Goal: Register for event/course

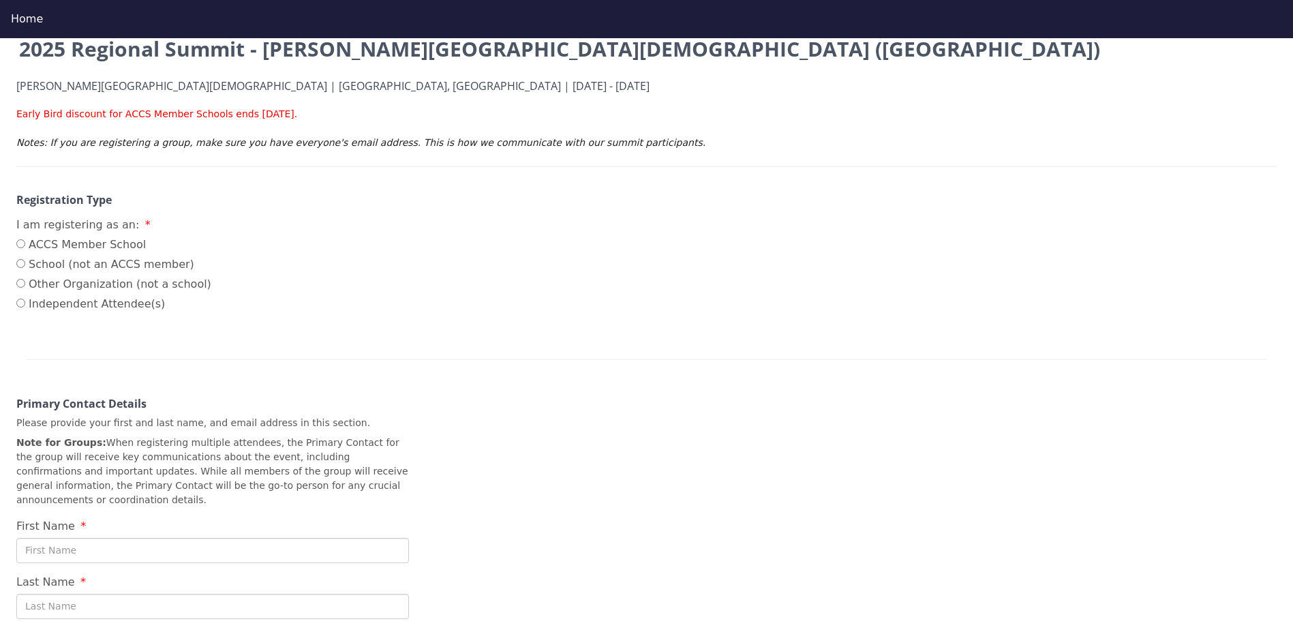
scroll to position [205, 0]
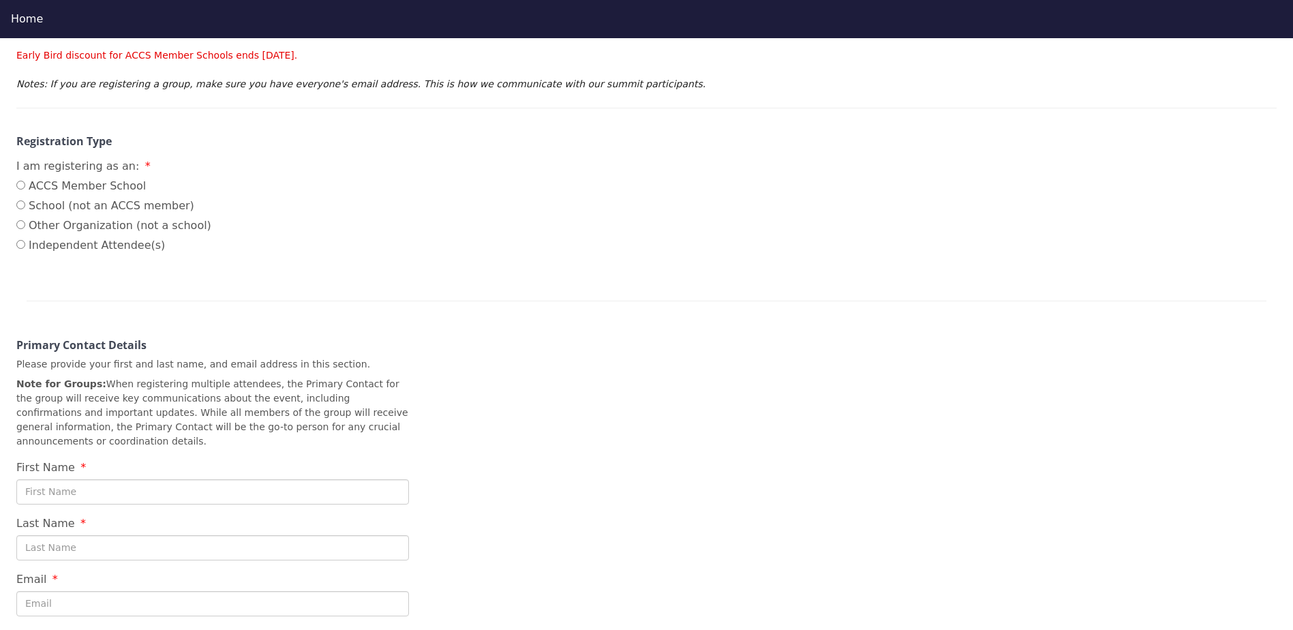
click at [84, 208] on label "School (not an ACCS member)" at bounding box center [113, 206] width 195 height 16
click at [25, 208] on input "School (not an ACCS member)" at bounding box center [20, 204] width 9 height 9
radio input "true"
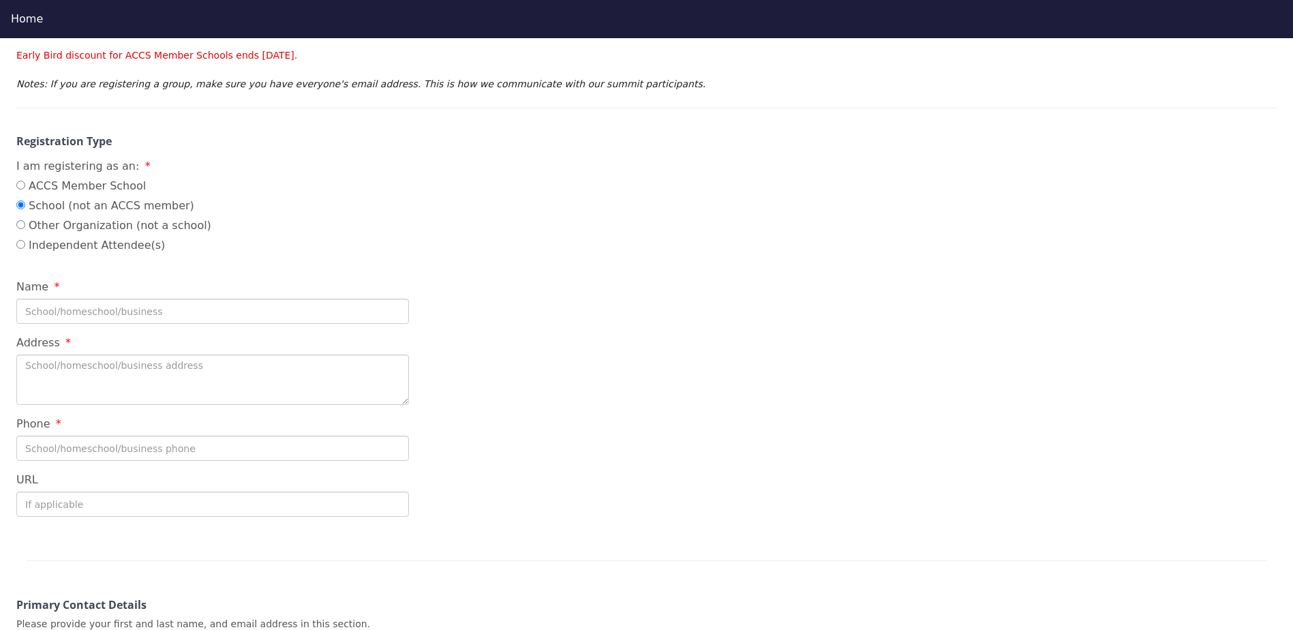
click at [80, 182] on label "ACCS Member School" at bounding box center [113, 186] width 195 height 16
click at [25, 182] on input "ACCS Member School" at bounding box center [20, 185] width 9 height 9
radio input "true"
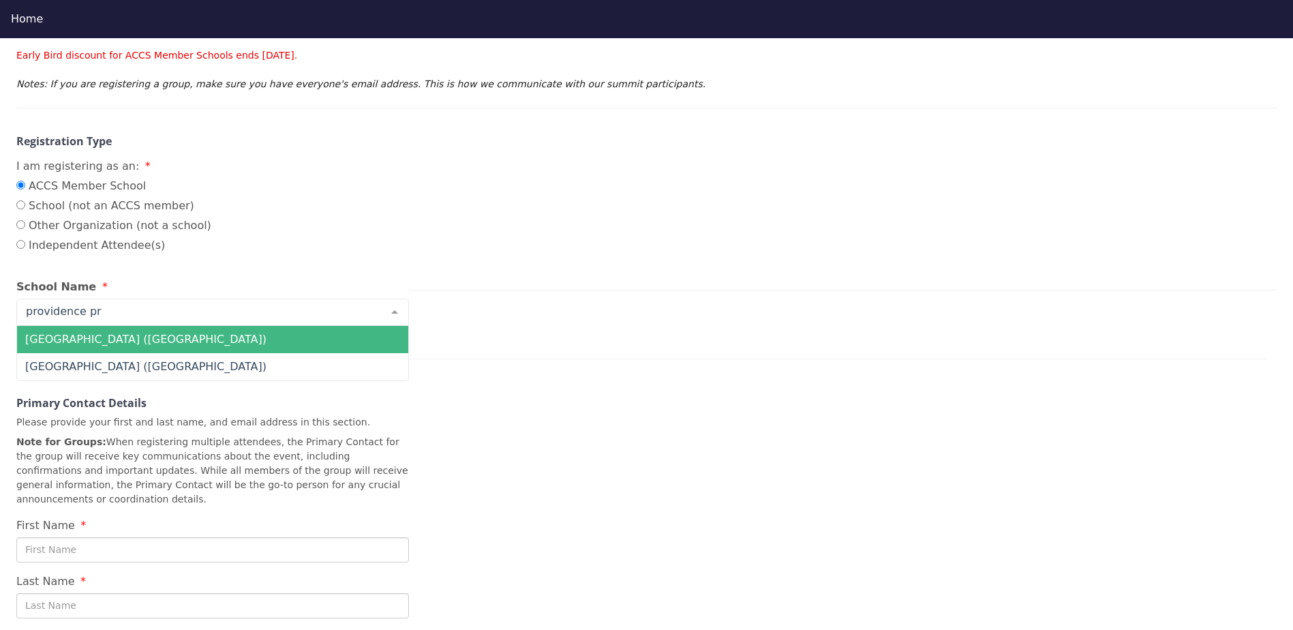
type input "providence pre"
click at [105, 337] on span "[GEOGRAPHIC_DATA] ([GEOGRAPHIC_DATA])" at bounding box center [145, 339] width 241 height 13
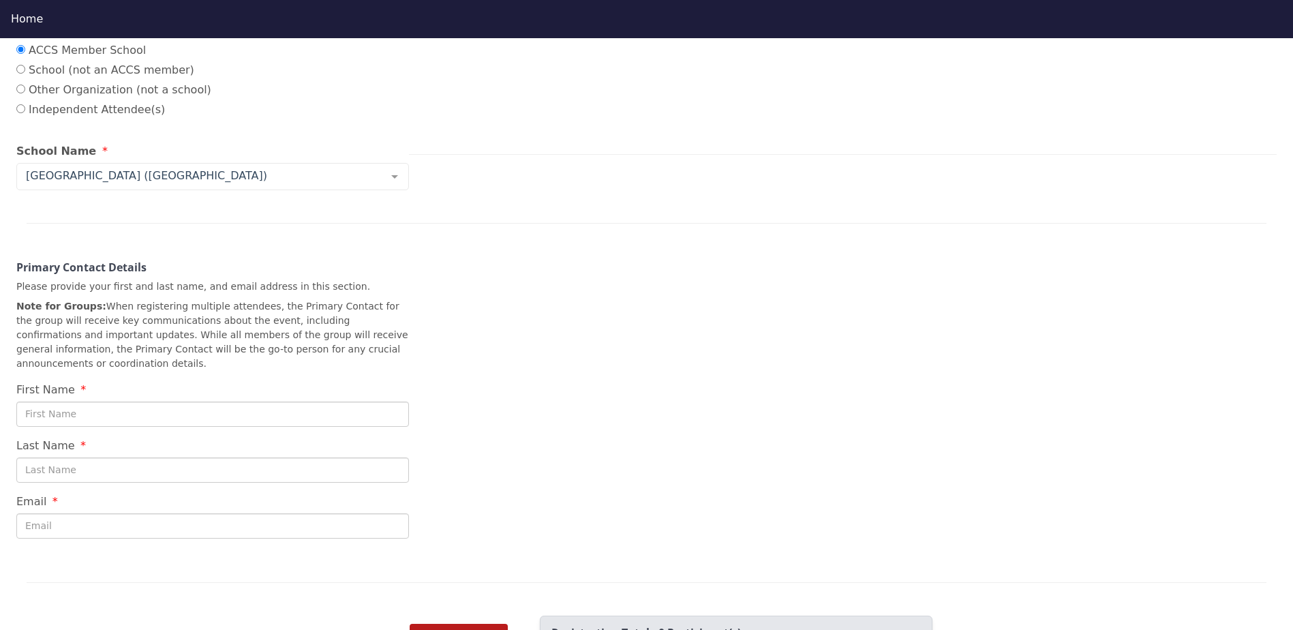
scroll to position [341, 0]
click at [133, 401] on input "First Name" at bounding box center [212, 413] width 393 height 25
type input "[PERSON_NAME]"
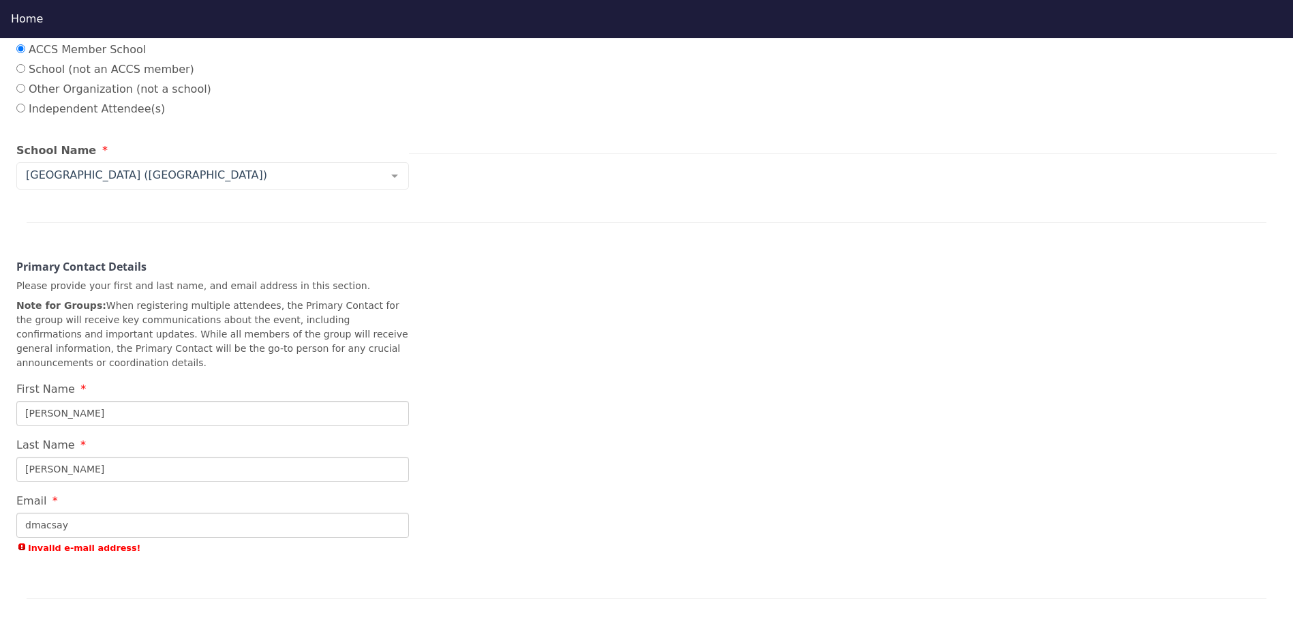
type input "dmacsay"
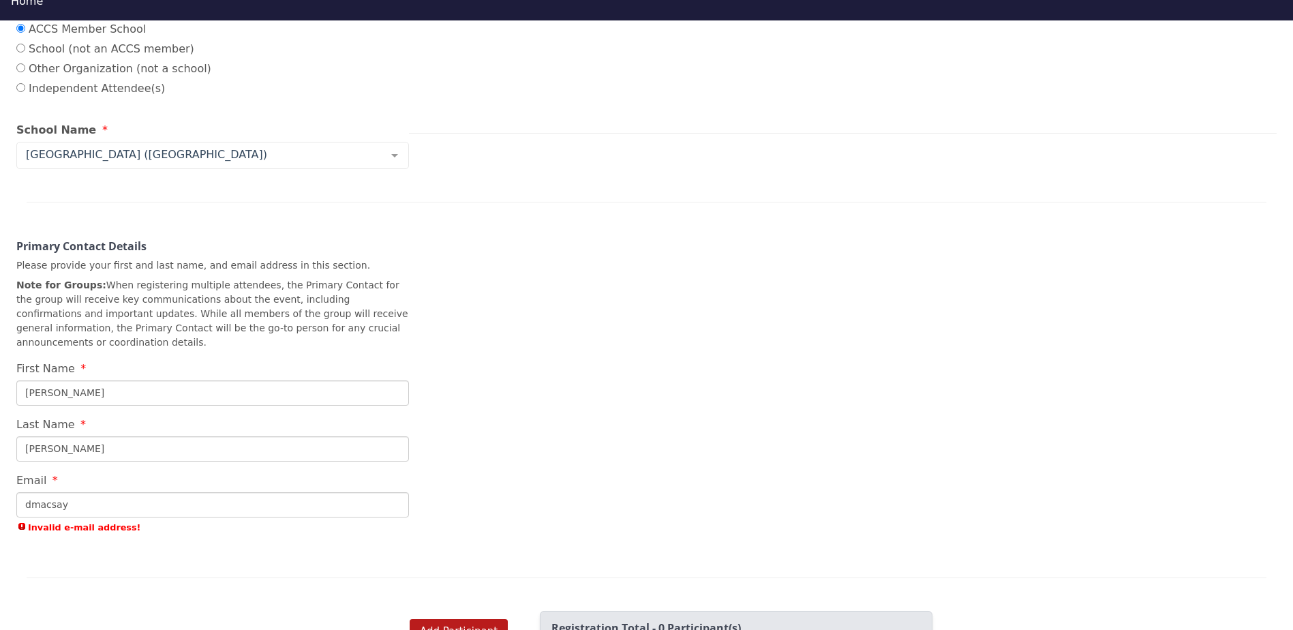
click at [327, 492] on input "dmacsay" at bounding box center [212, 504] width 393 height 25
type input "[EMAIL_ADDRESS][DOMAIN_NAME]"
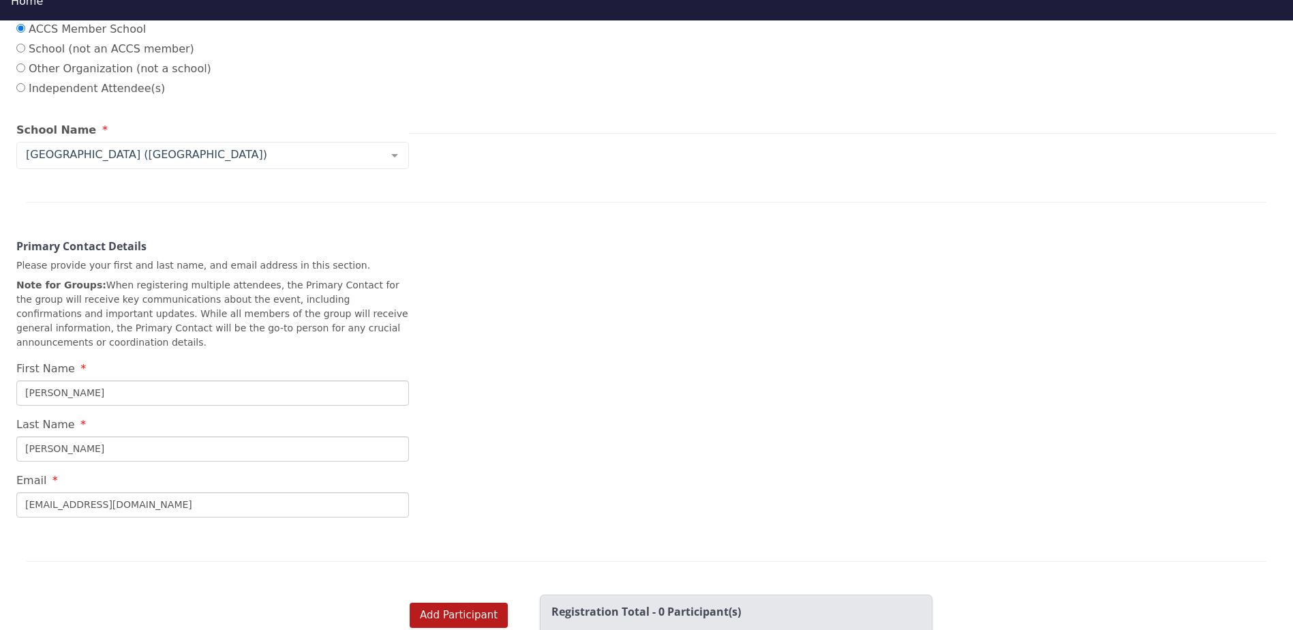
click at [817, 404] on div "2025 Regional Summit - [PERSON_NAME][GEOGRAPHIC_DATA][DEMOGRAPHIC_DATA] ([GEOGR…" at bounding box center [646, 196] width 1293 height 754
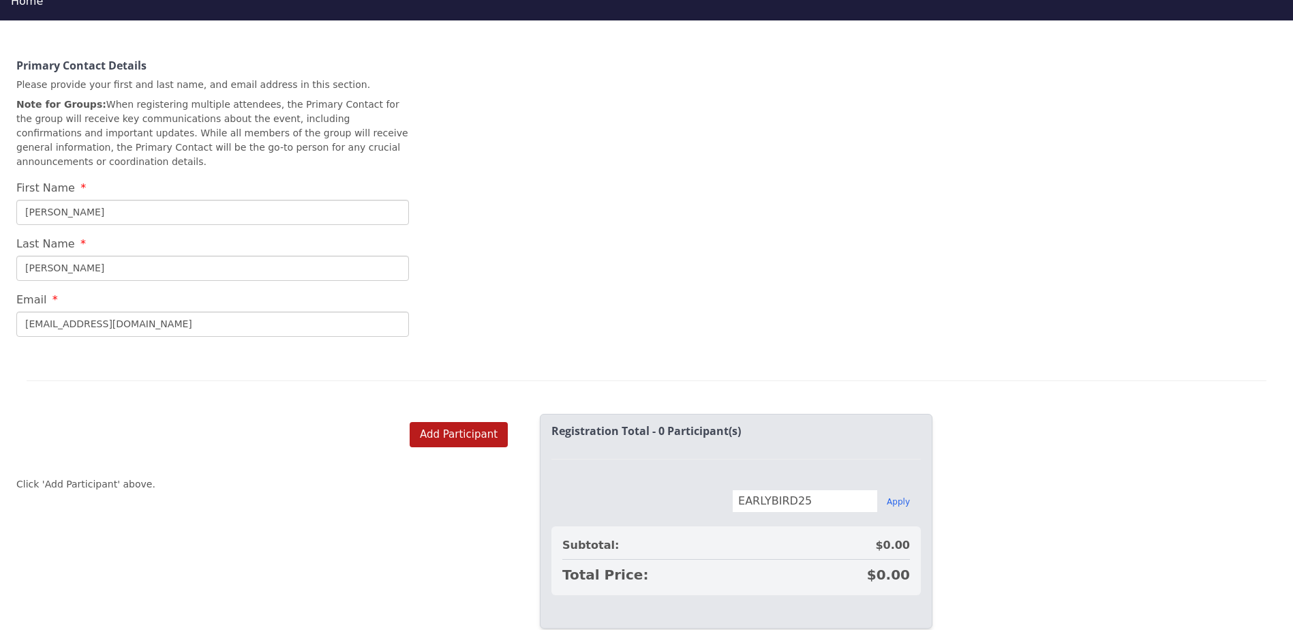
scroll to position [575, 0]
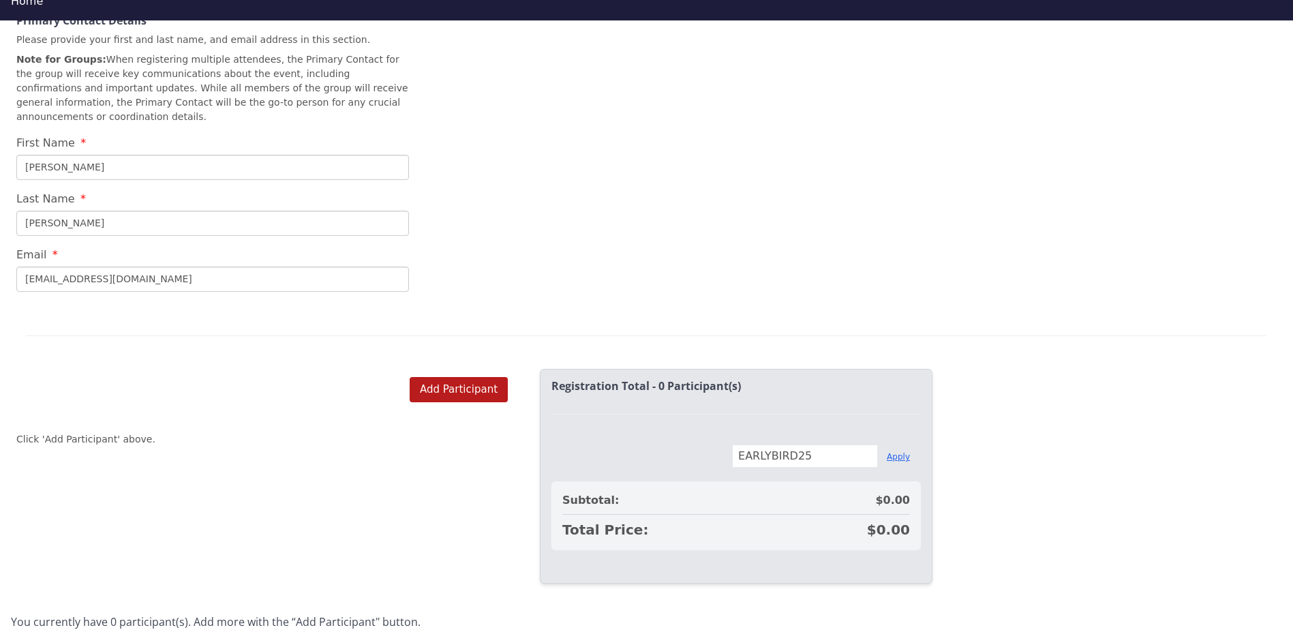
click at [896, 451] on button "Apply" at bounding box center [898, 456] width 23 height 11
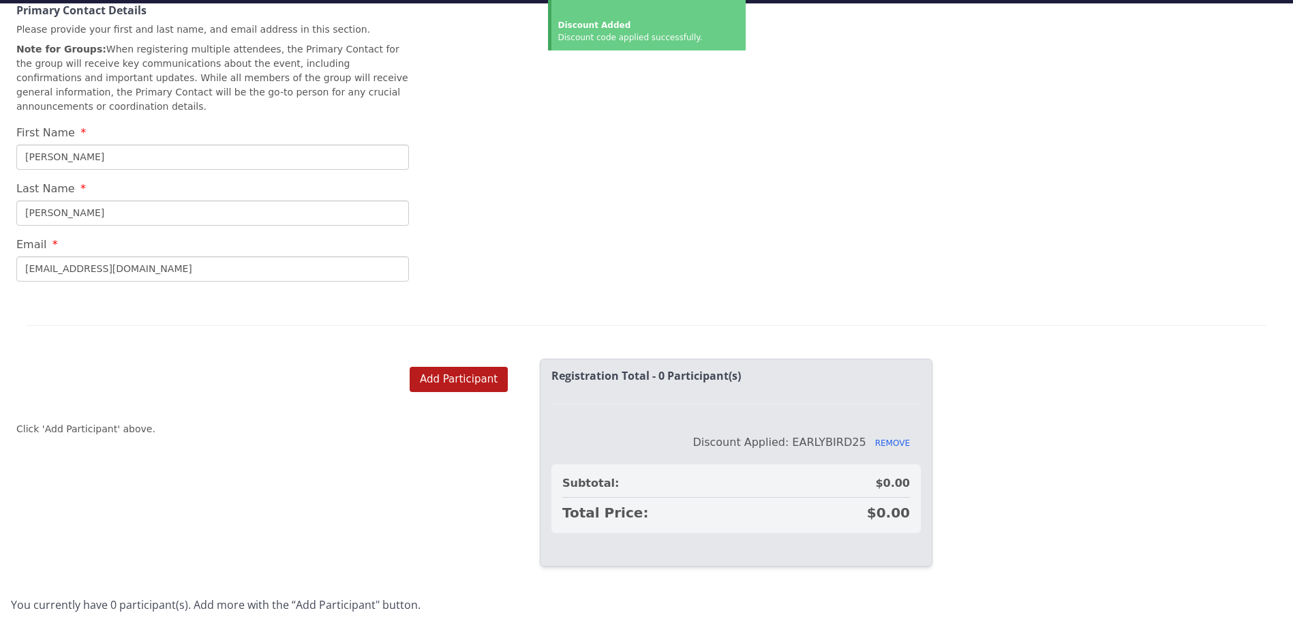
scroll to position [38, 0]
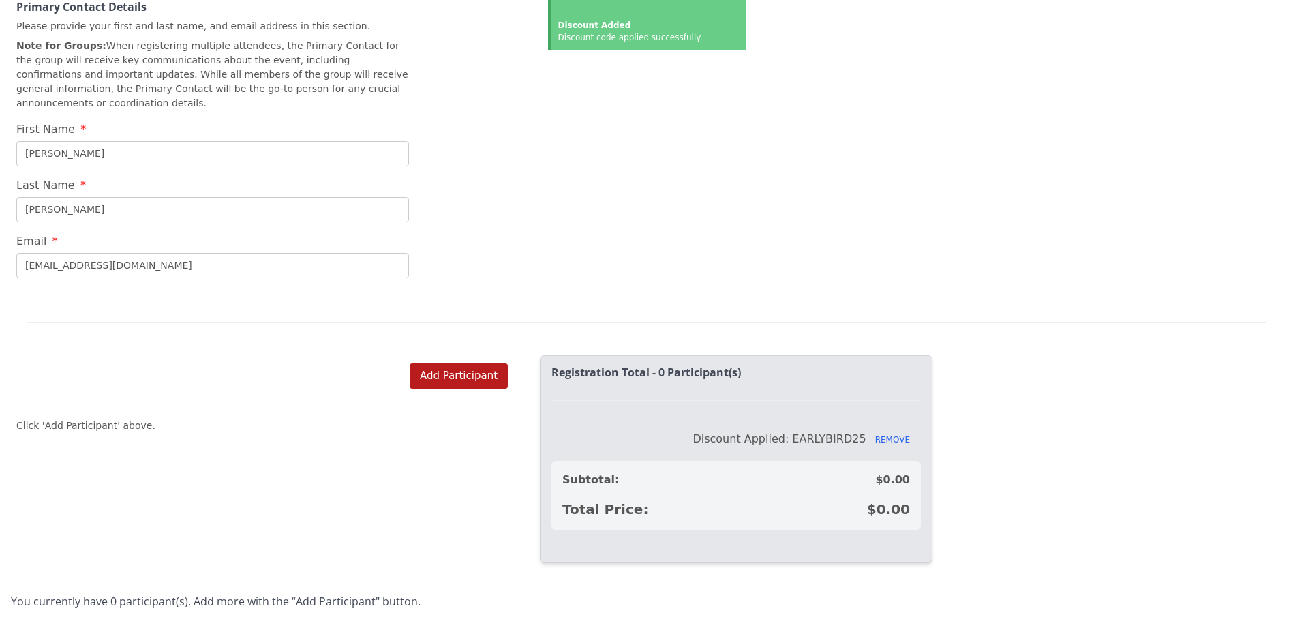
click at [460, 370] on div "Add Participant Click 'Add Participant' above." at bounding box center [262, 426] width 524 height 158
click at [463, 363] on button "Add Participant" at bounding box center [459, 375] width 98 height 25
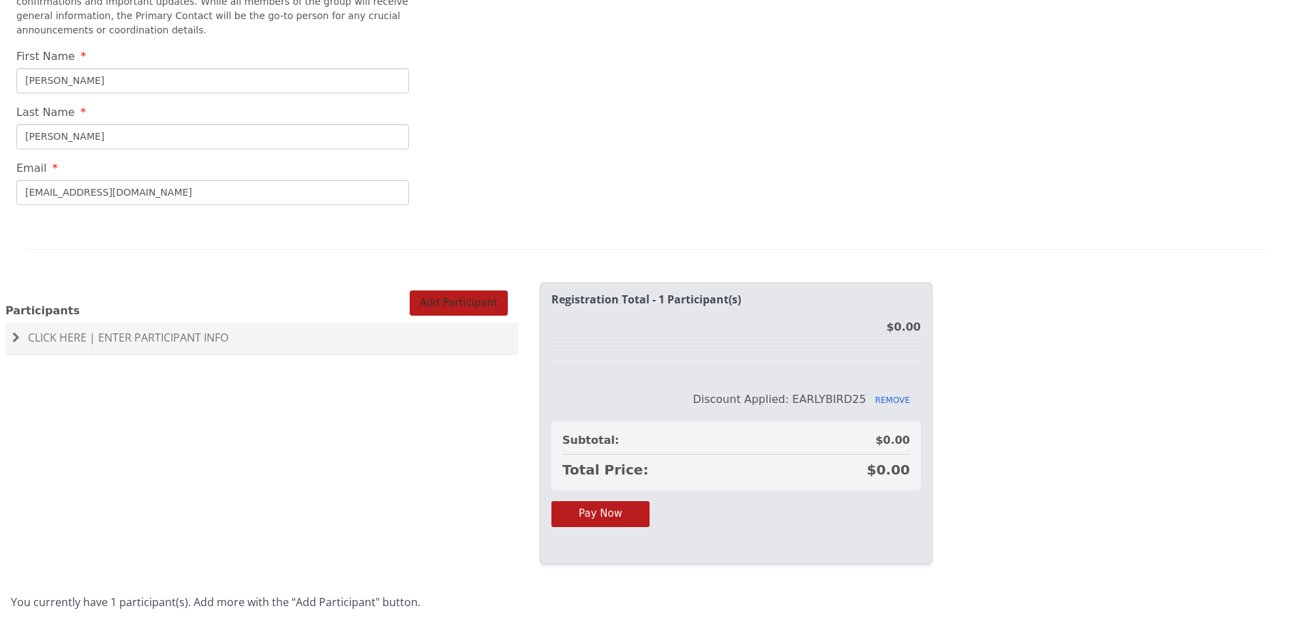
scroll to position [642, 0]
click at [76, 330] on span "Click Here | Enter Participant Info" at bounding box center [128, 337] width 200 height 15
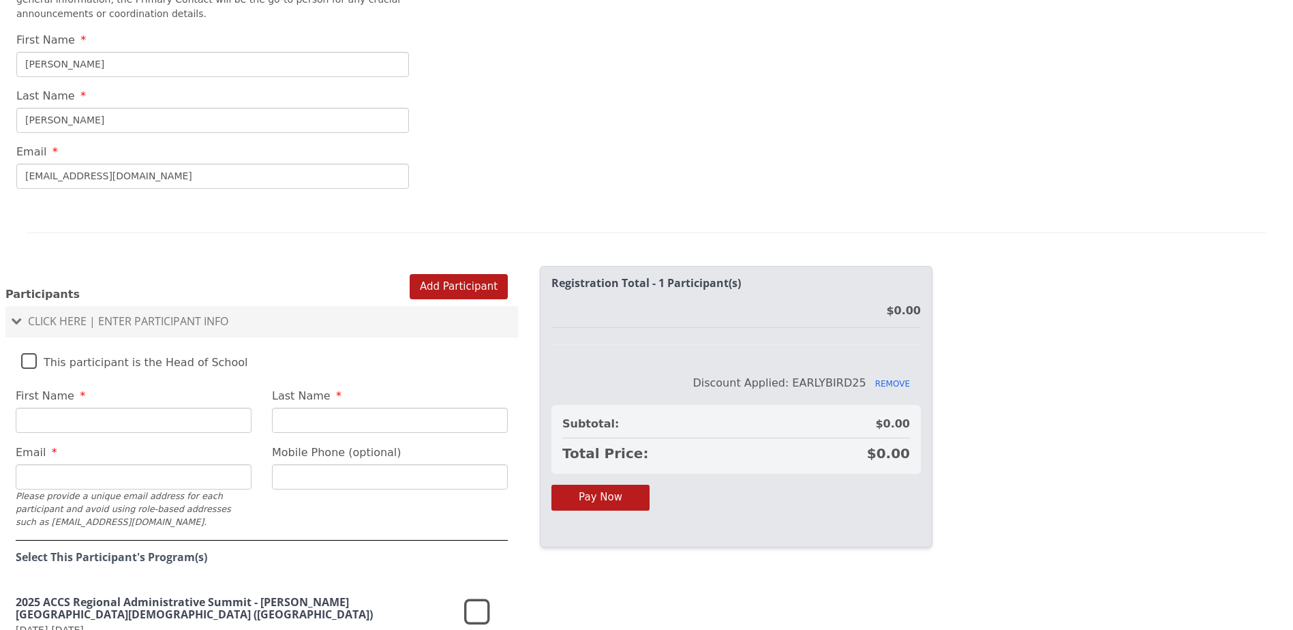
scroll to position [819, 0]
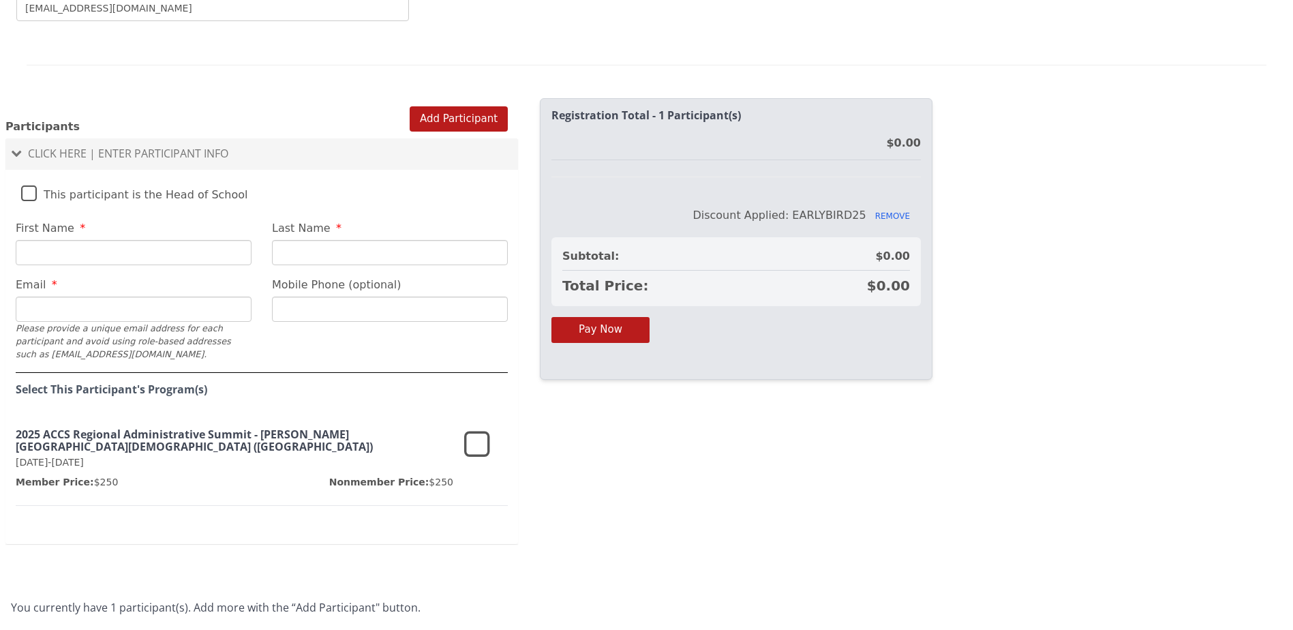
click at [91, 146] on span "Click Here | Enter Participant Info" at bounding box center [128, 153] width 200 height 15
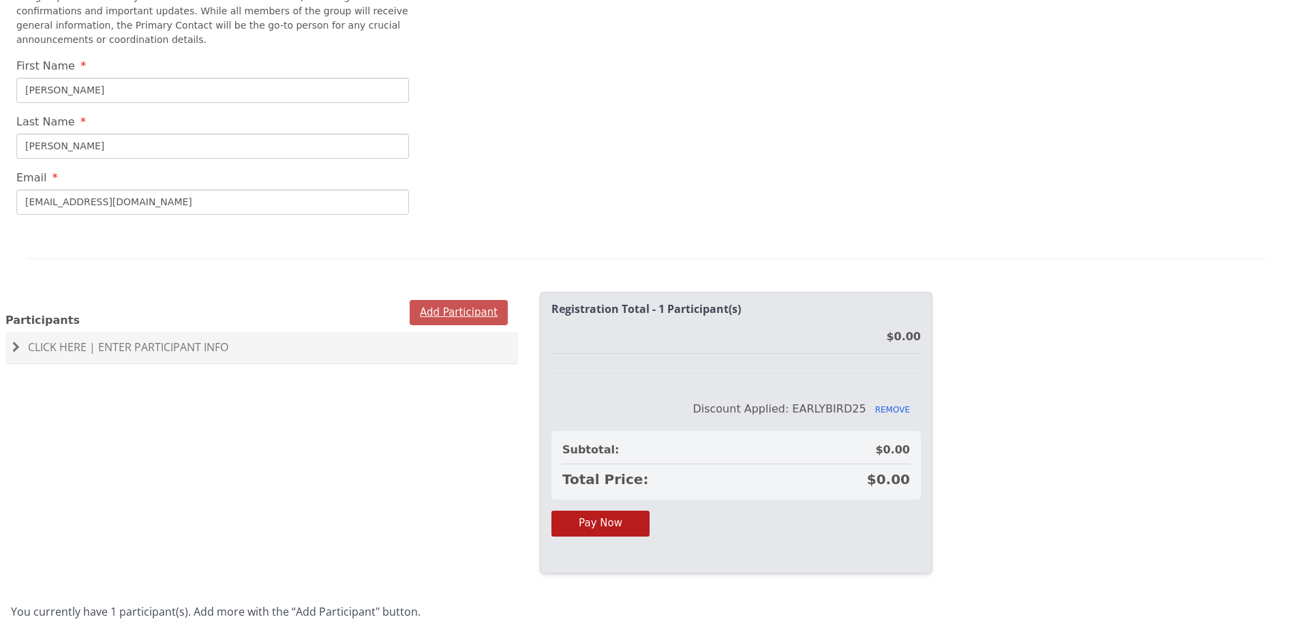
scroll to position [642, 0]
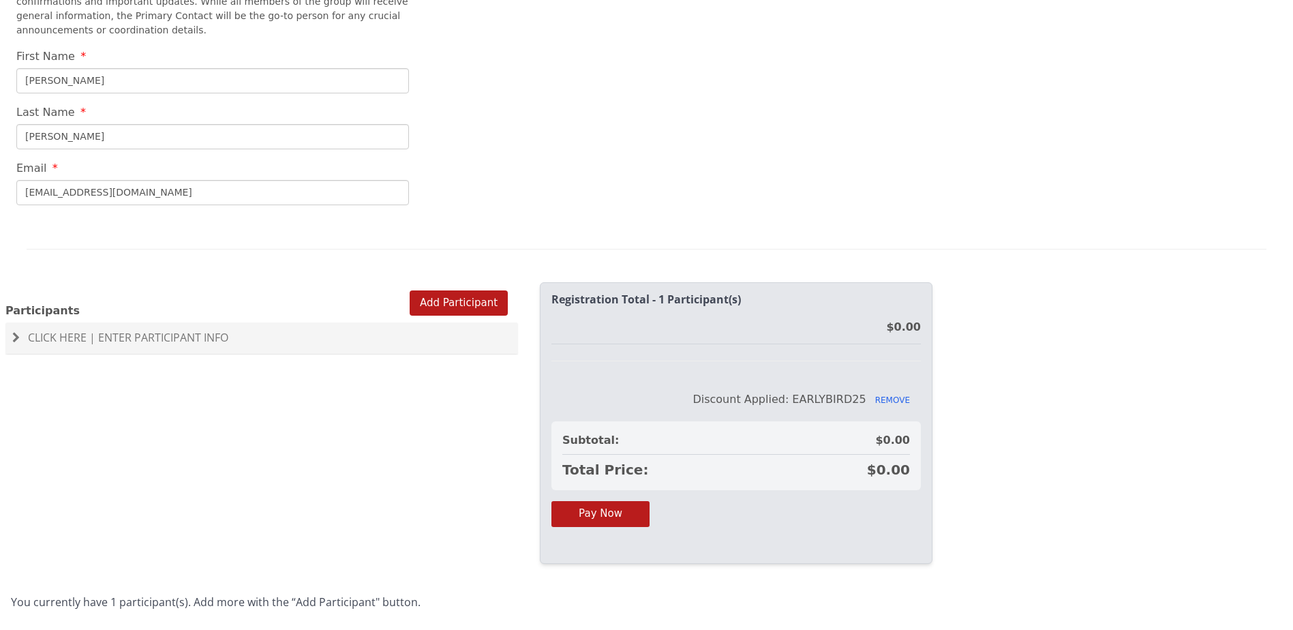
click at [110, 330] on span "Click Here | Enter Participant Info" at bounding box center [128, 337] width 200 height 15
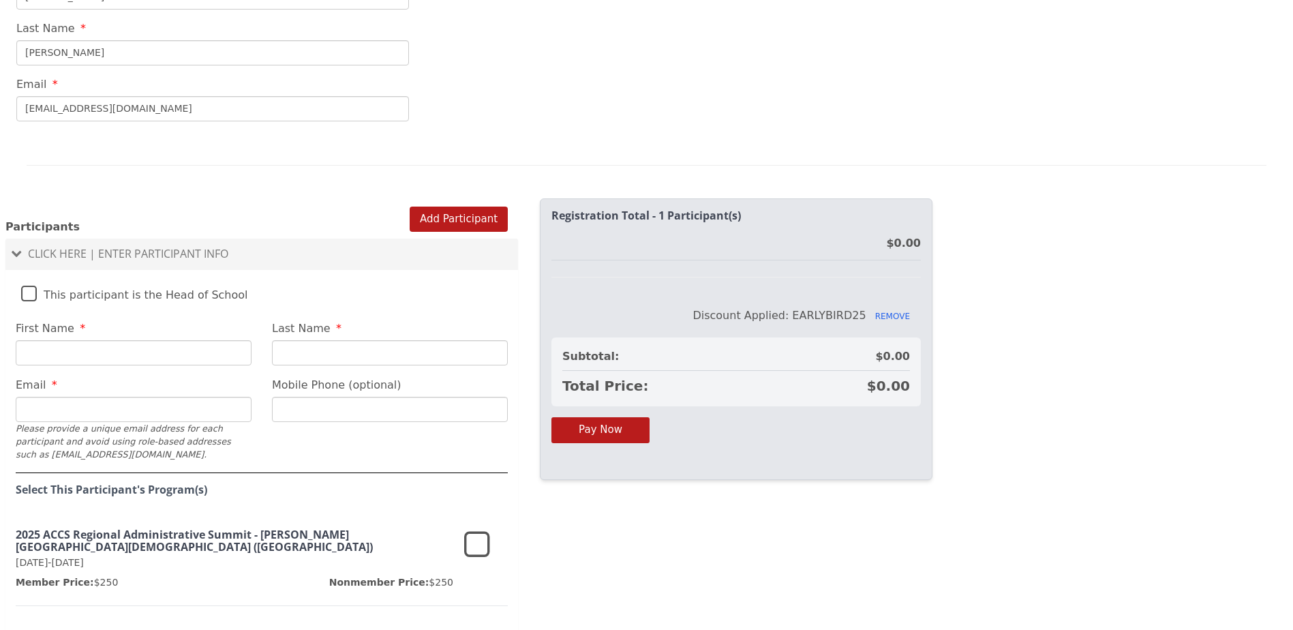
scroll to position [819, 0]
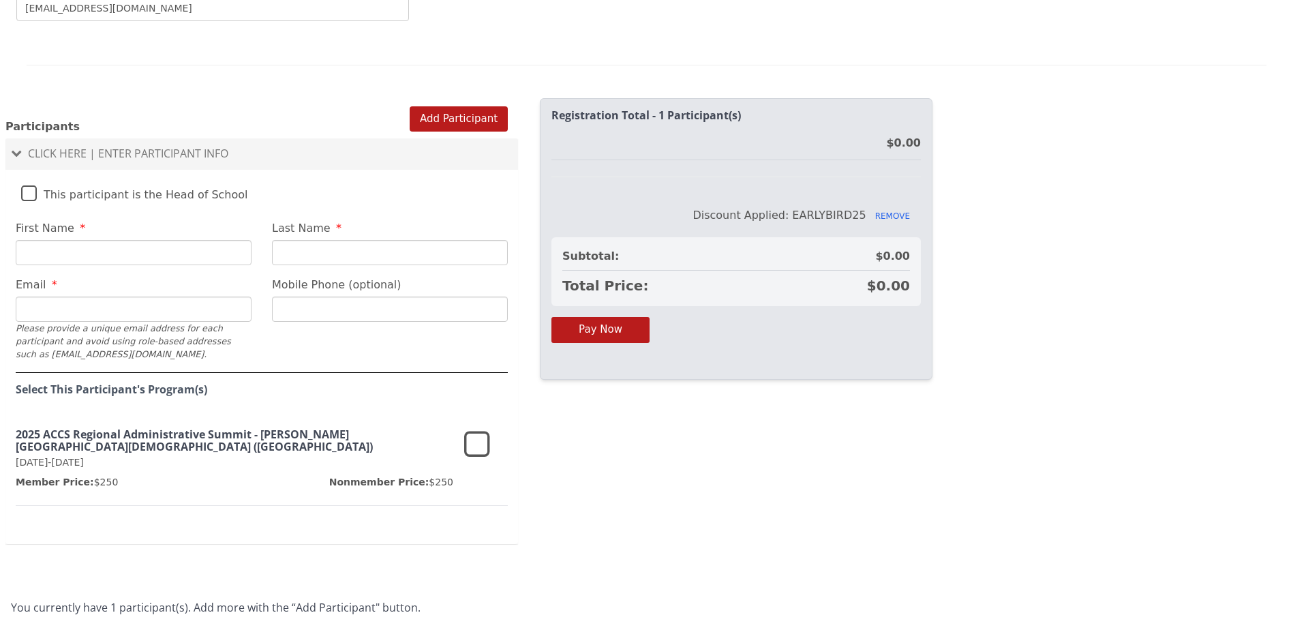
click at [475, 429] on icon at bounding box center [477, 445] width 26 height 33
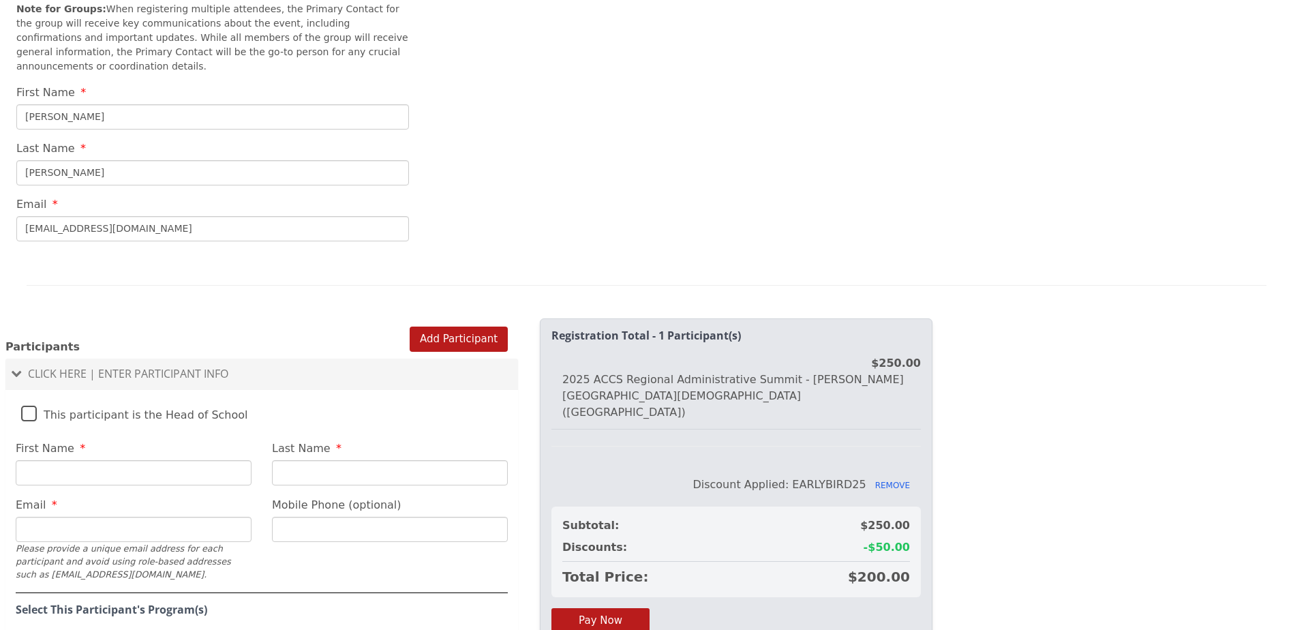
scroll to position [341, 0]
